Goal: Use online tool/utility: Utilize a website feature to perform a specific function

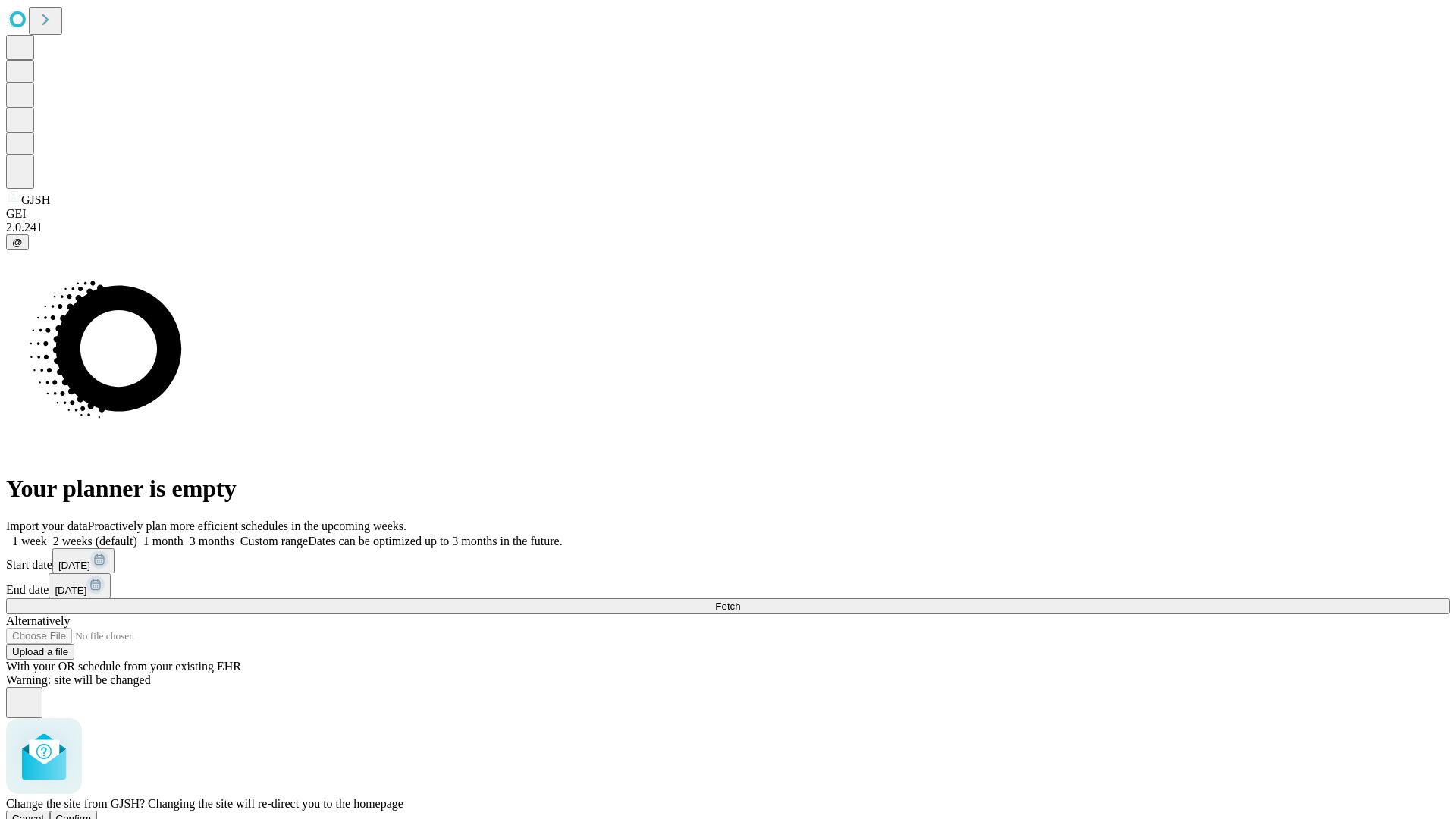
click at [92, 812] on span "Confirm" at bounding box center [73, 818] width 36 height 12
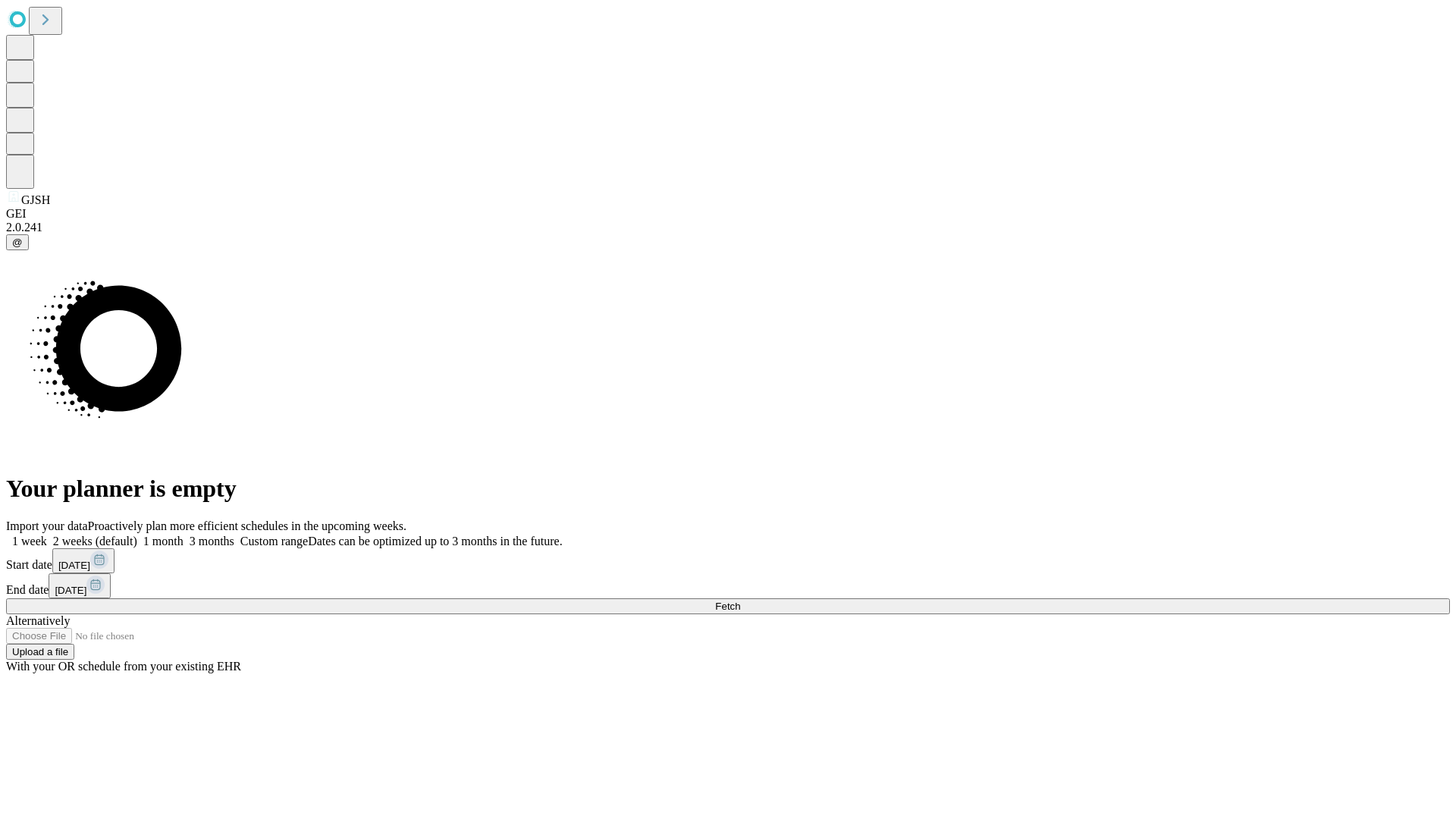
click at [183, 534] on label "1 month" at bounding box center [161, 540] width 47 height 12
click at [740, 600] on span "Fetch" at bounding box center [728, 606] width 25 height 12
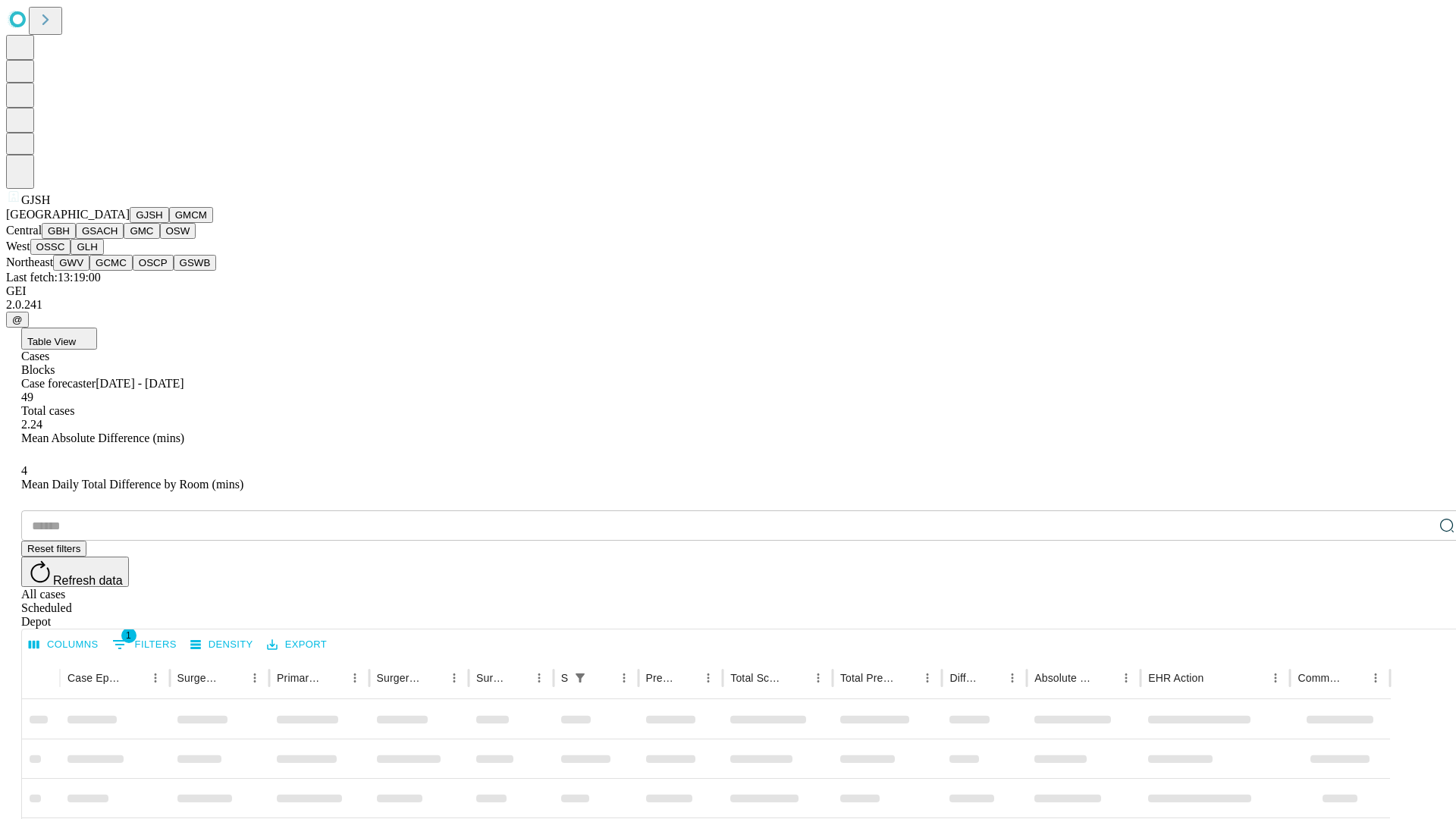
click at [169, 223] on button "GMCM" at bounding box center [191, 215] width 44 height 16
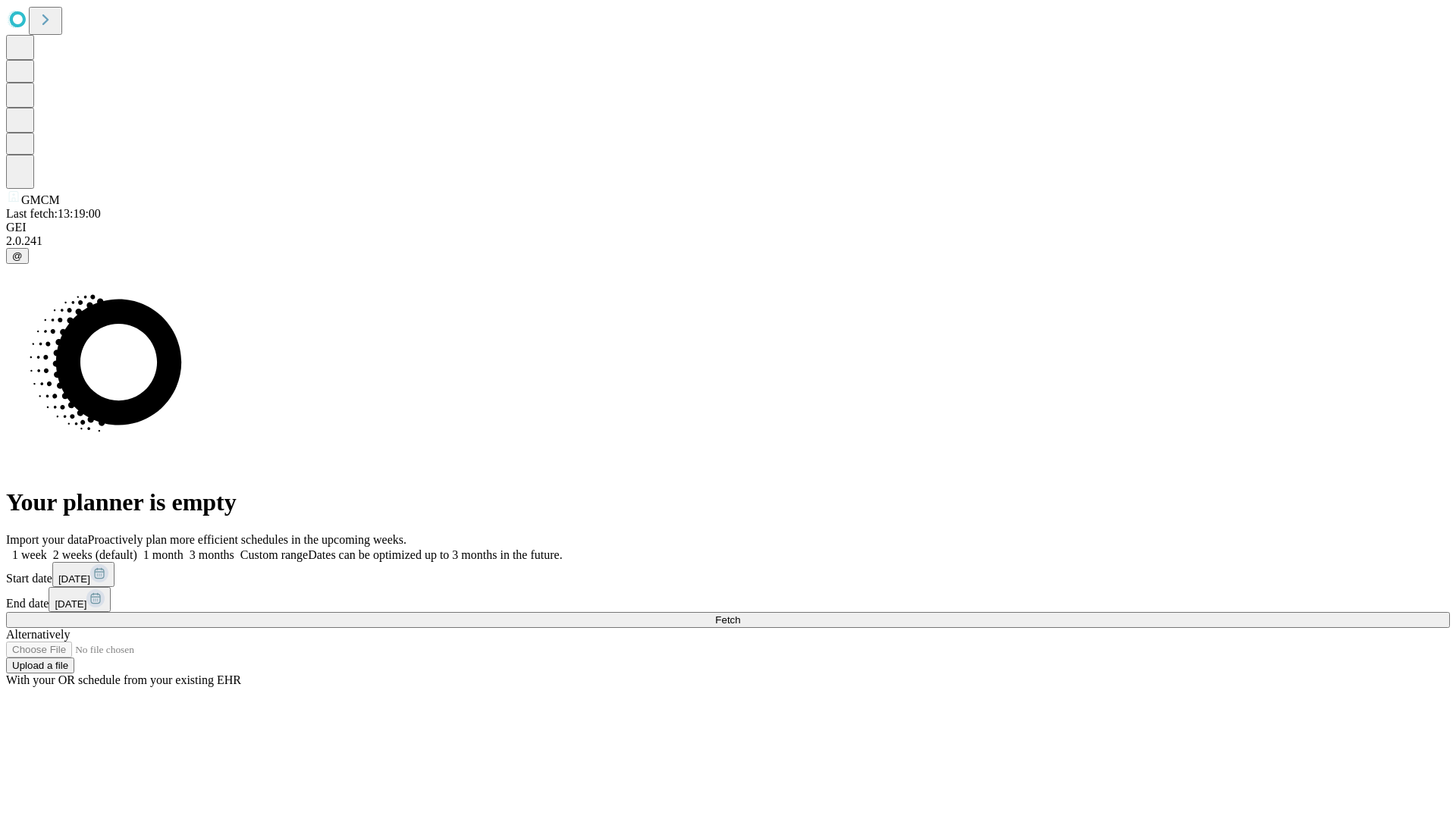
click at [183, 548] on label "1 month" at bounding box center [161, 554] width 47 height 12
click at [740, 614] on span "Fetch" at bounding box center [728, 620] width 25 height 12
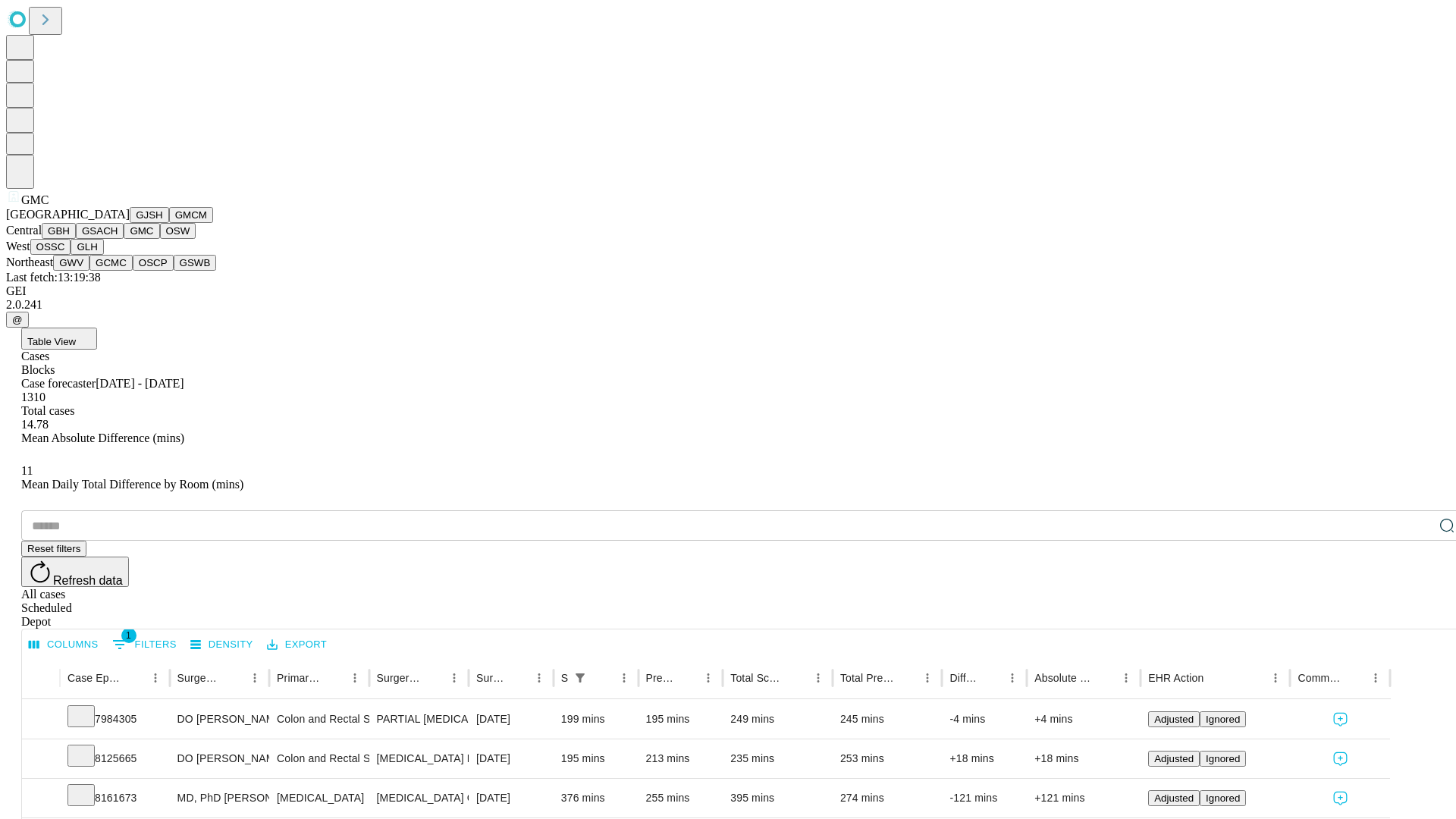
click at [160, 239] on button "OSW" at bounding box center [178, 231] width 37 height 16
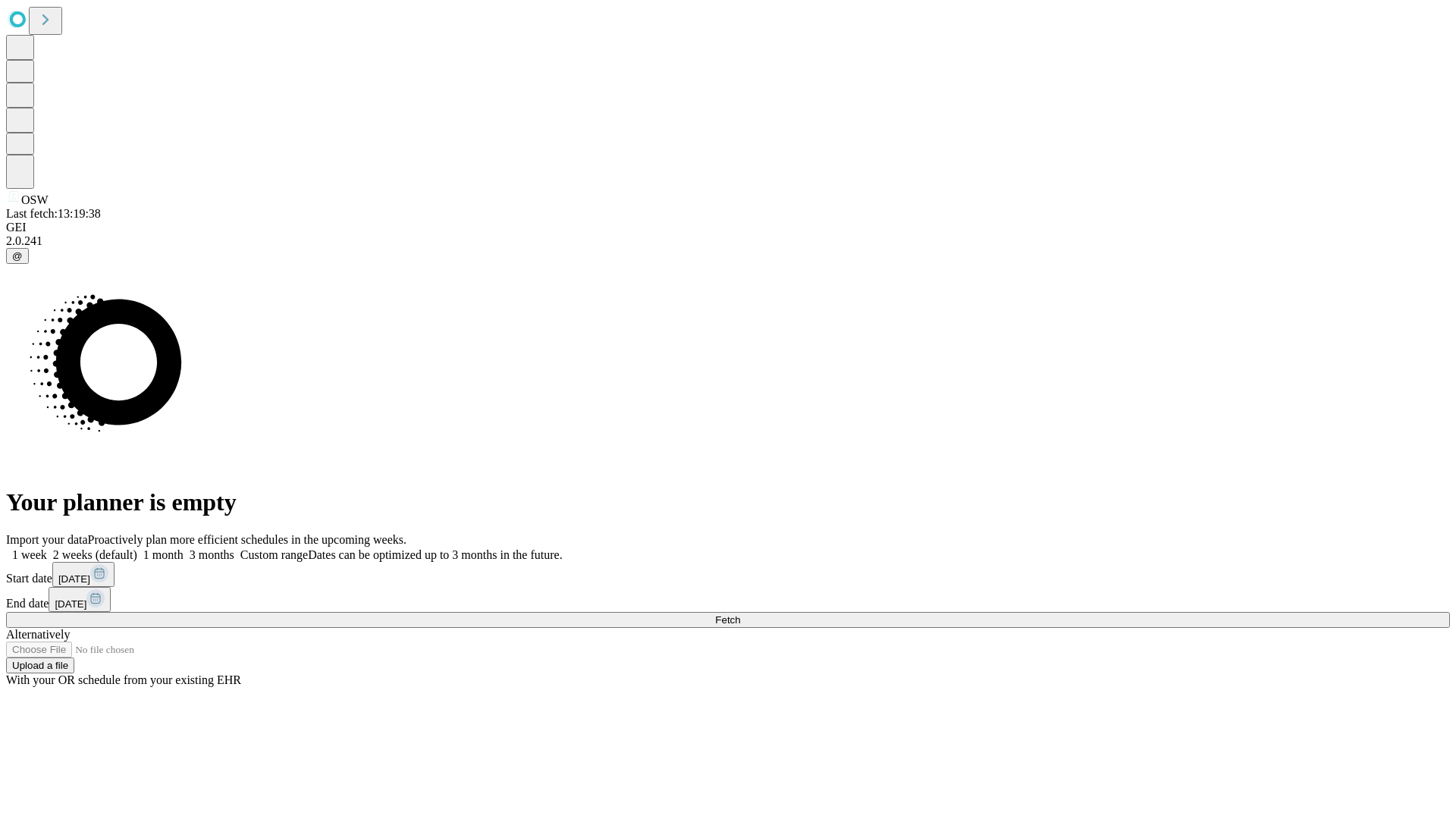
click at [183, 548] on label "1 month" at bounding box center [161, 554] width 47 height 12
click at [740, 614] on span "Fetch" at bounding box center [728, 620] width 25 height 12
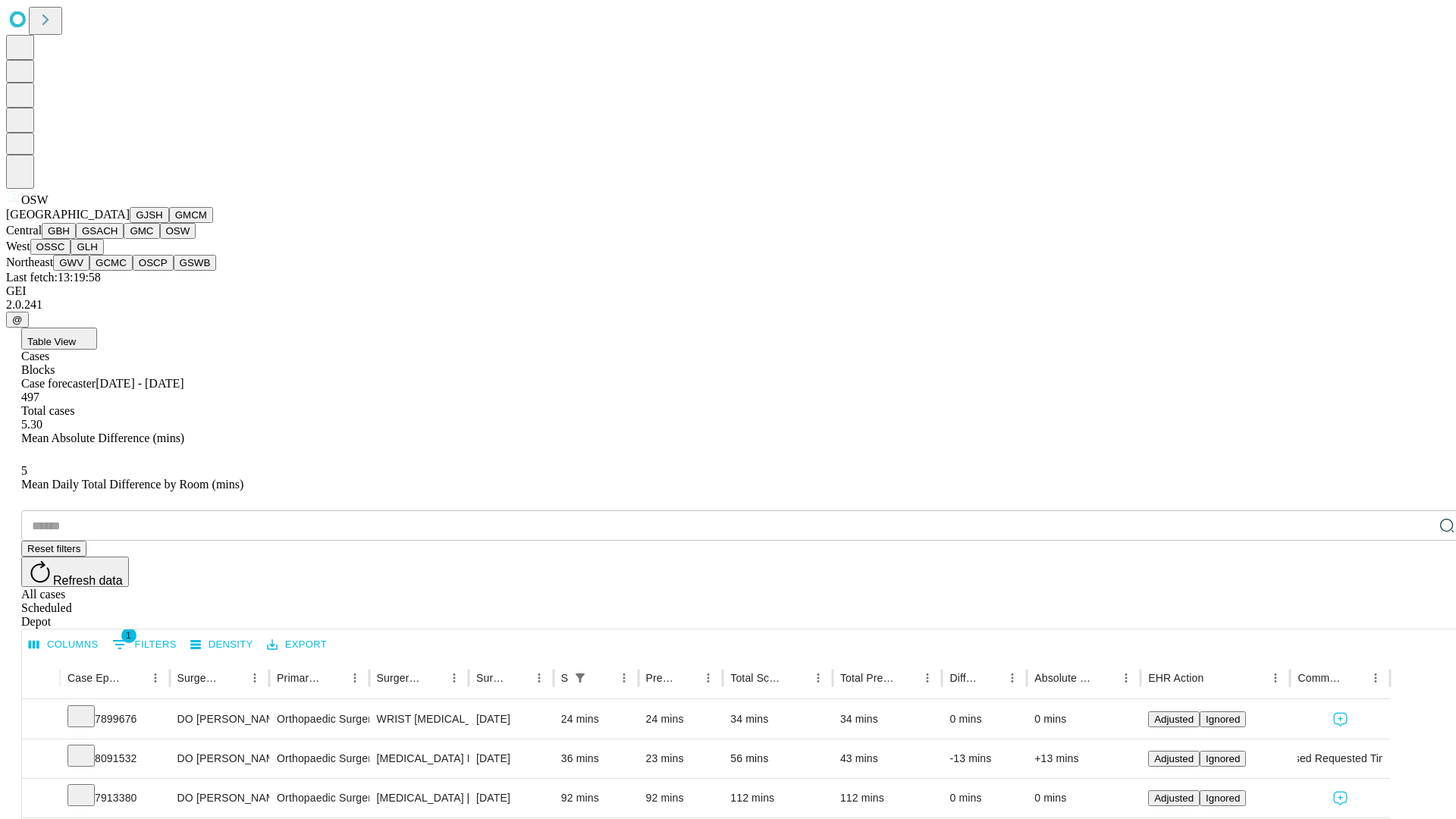
click at [72, 255] on button "OSSC" at bounding box center [50, 246] width 41 height 16
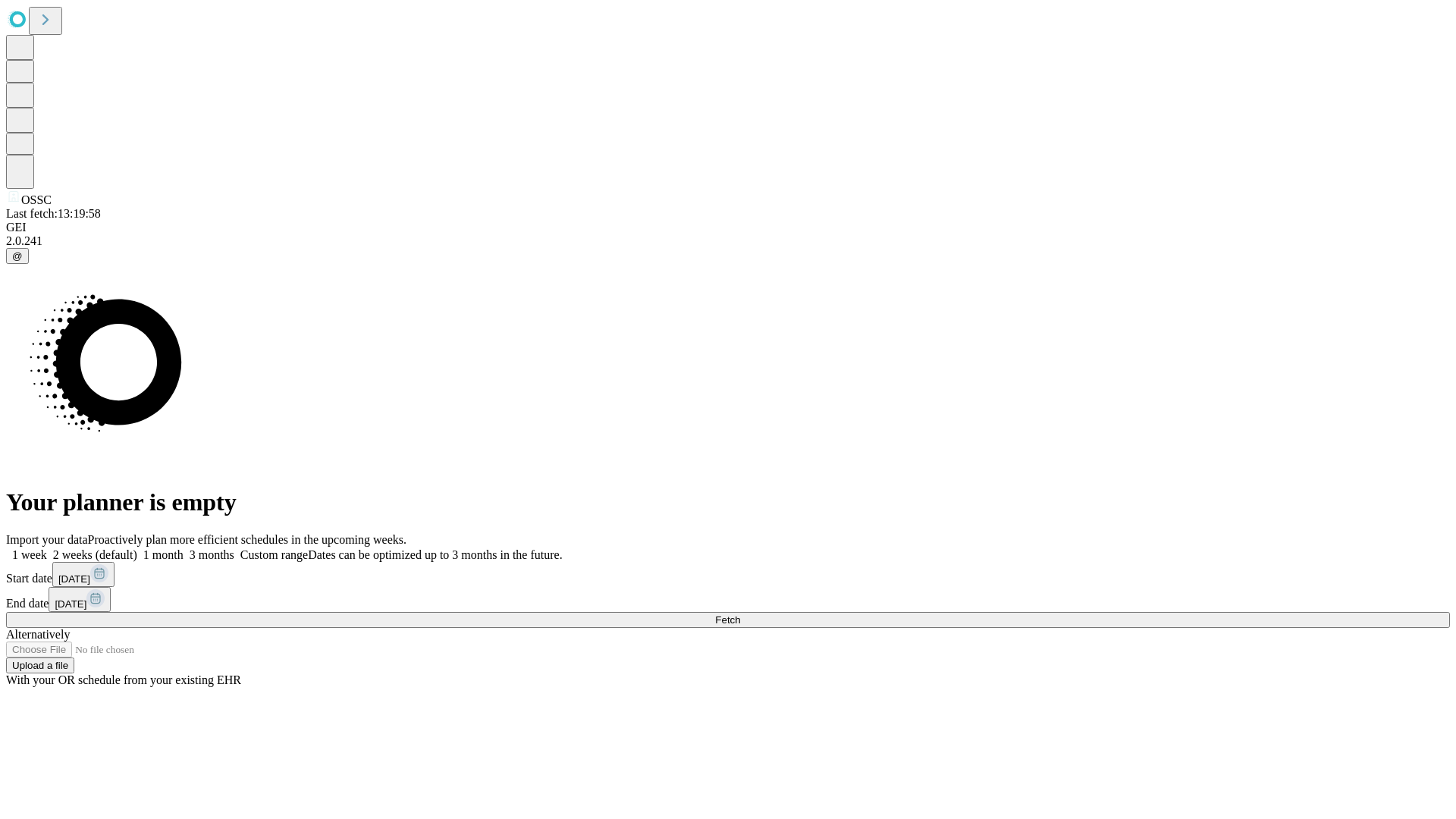
click at [183, 548] on label "1 month" at bounding box center [161, 554] width 47 height 12
click at [740, 614] on span "Fetch" at bounding box center [728, 620] width 25 height 12
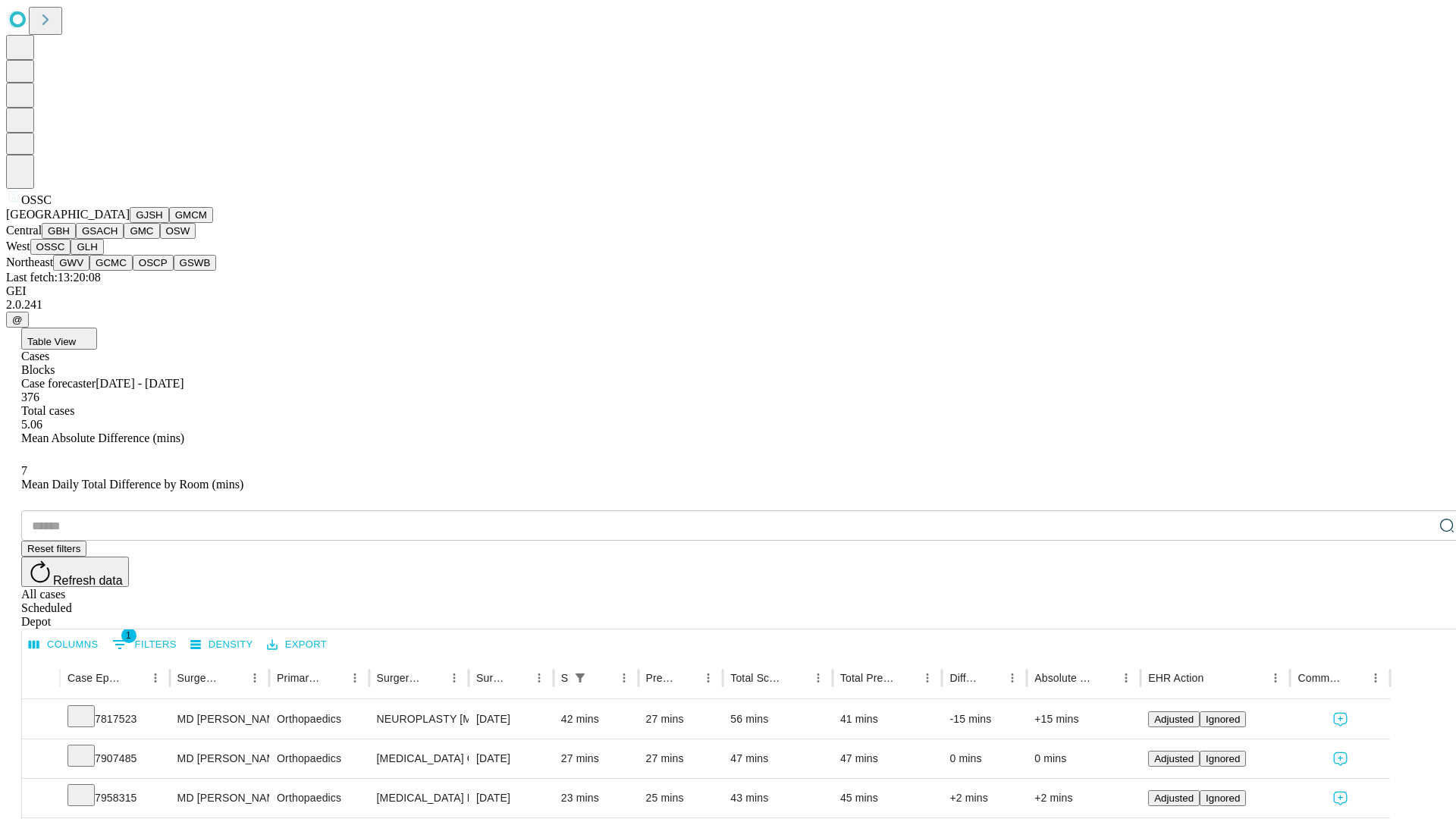
click at [103, 255] on button "GLH" at bounding box center [87, 246] width 32 height 16
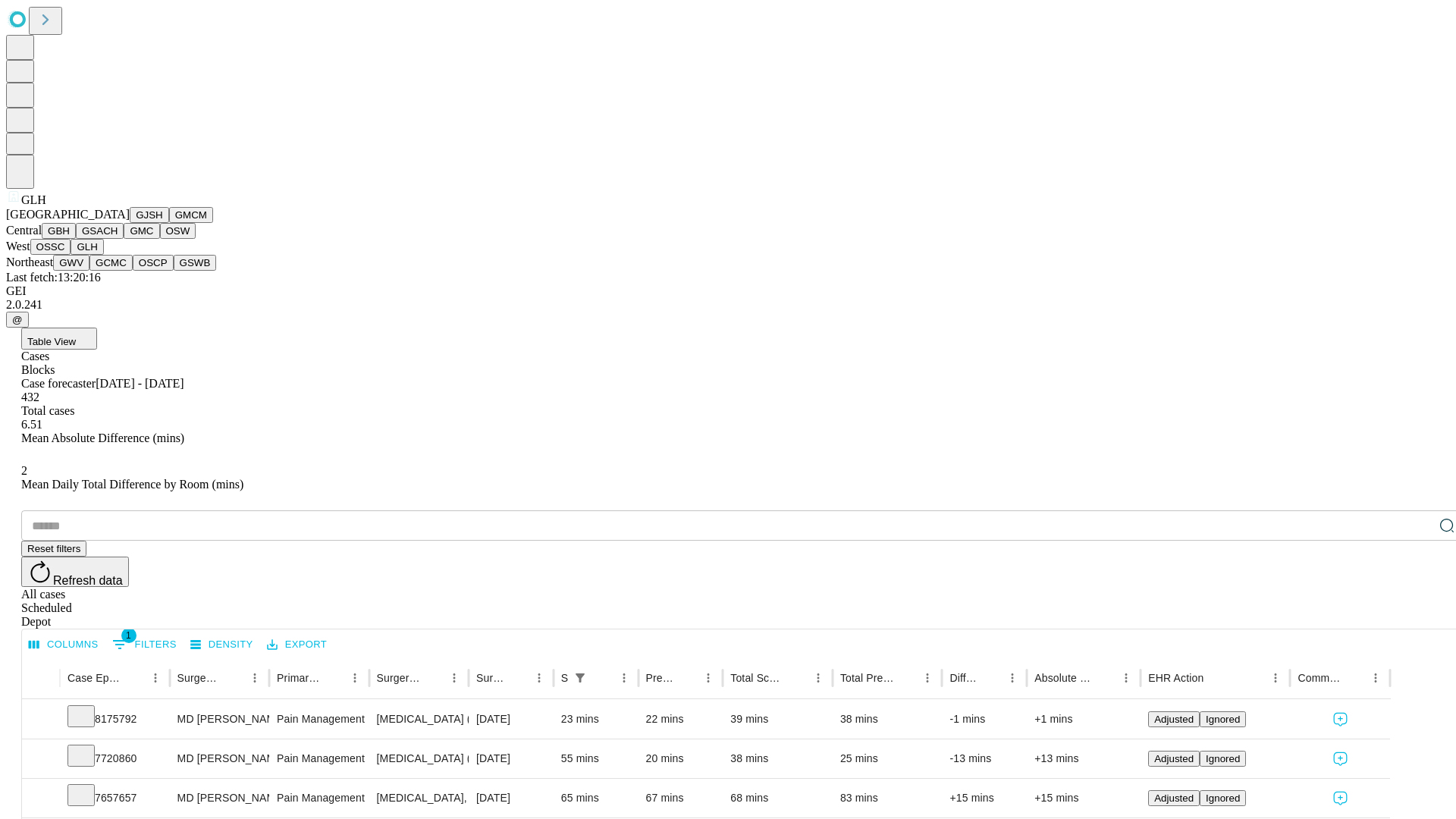
click at [89, 271] on button "GWV" at bounding box center [72, 262] width 37 height 16
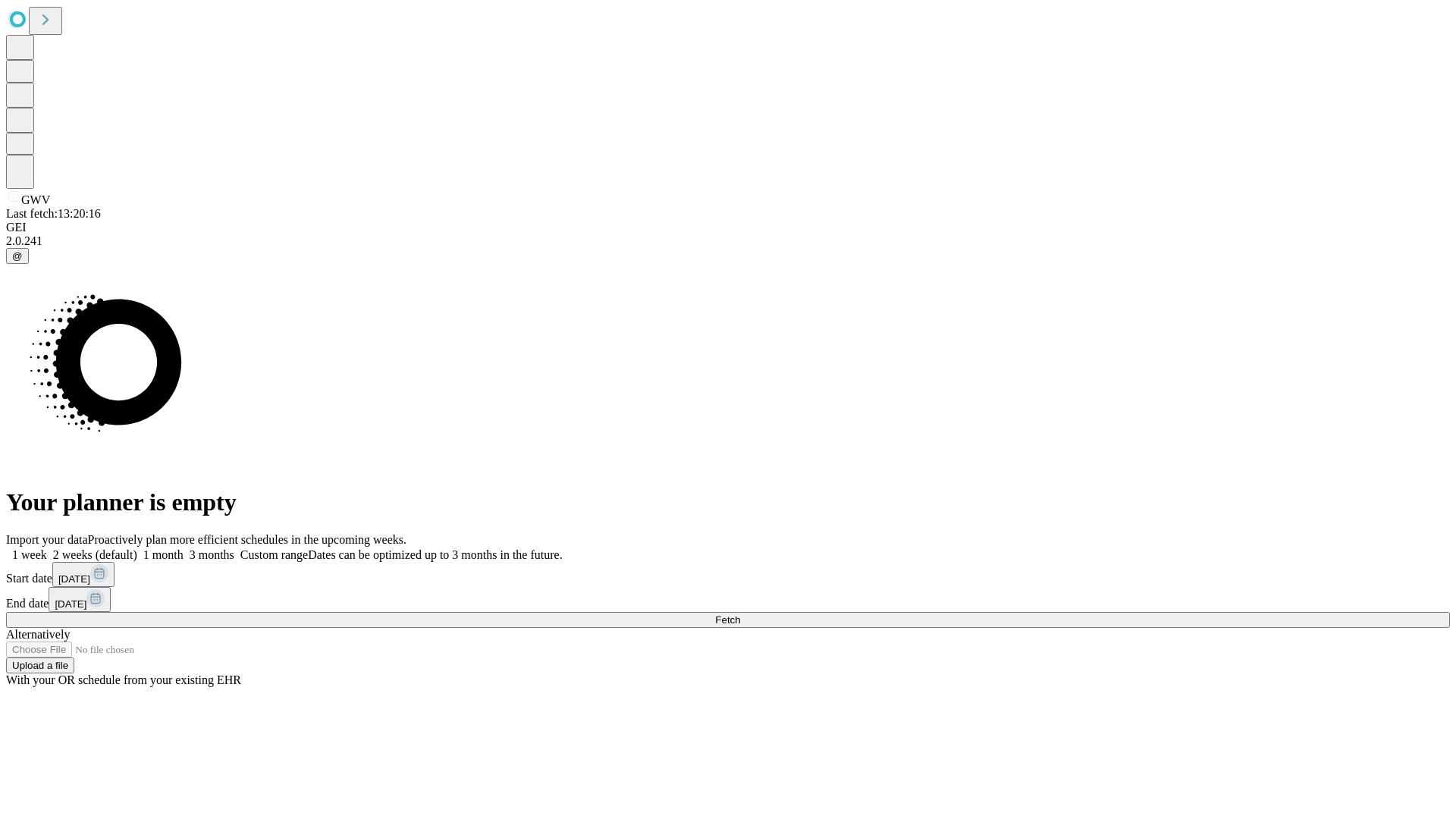
click at [740, 614] on span "Fetch" at bounding box center [728, 620] width 25 height 12
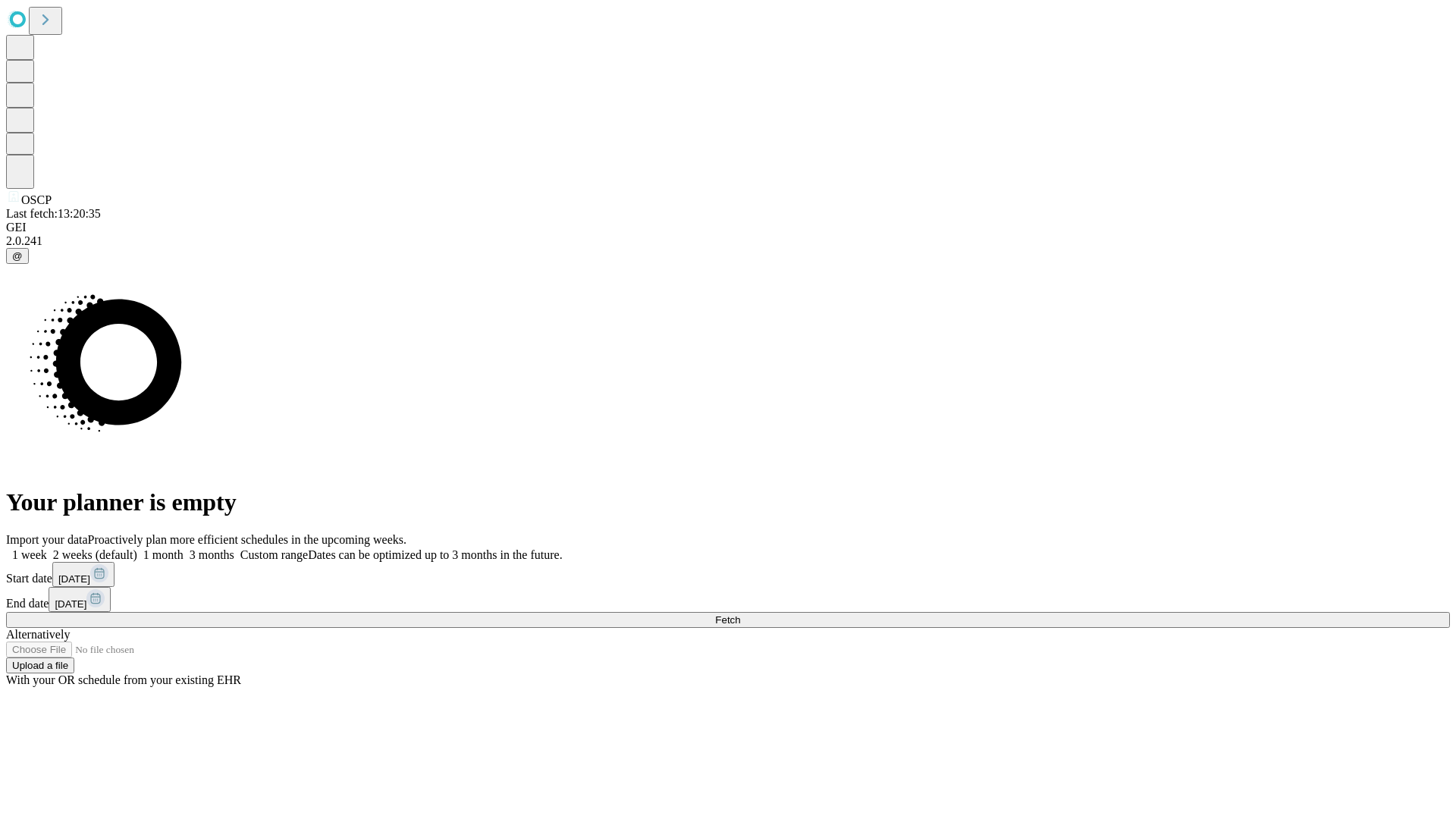
click at [183, 548] on label "1 month" at bounding box center [161, 554] width 47 height 12
click at [740, 614] on span "Fetch" at bounding box center [728, 620] width 25 height 12
